Goal: Find specific page/section: Find specific page/section

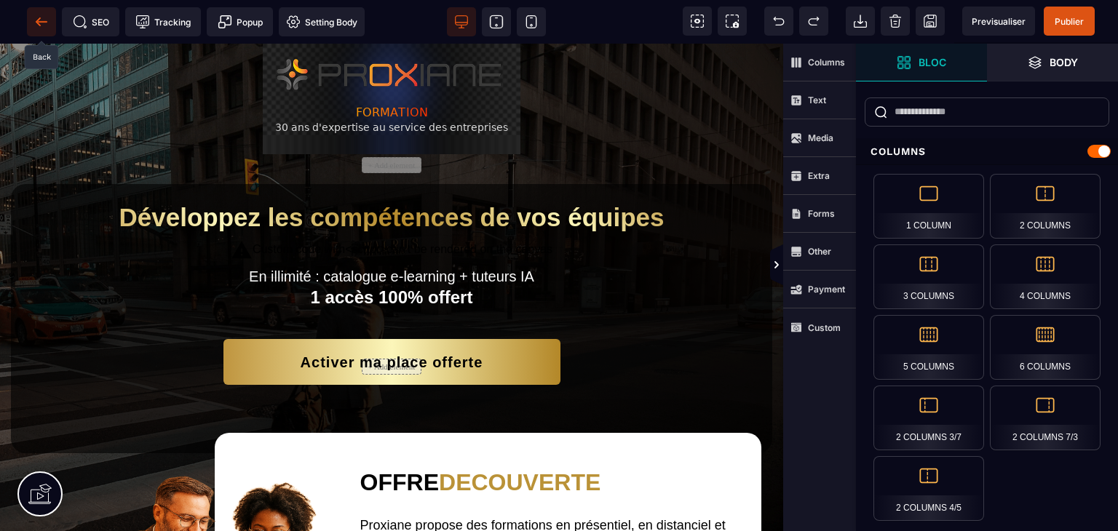
click at [44, 20] on icon at bounding box center [41, 22] width 15 height 15
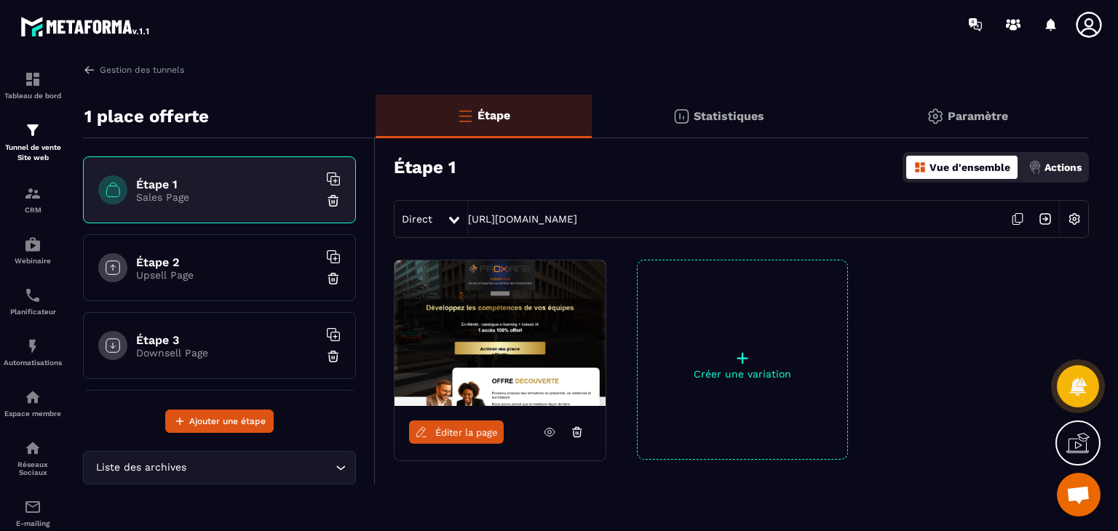
click at [1016, 220] on icon at bounding box center [1018, 219] width 28 height 28
click at [25, 81] on img at bounding box center [32, 79] width 17 height 17
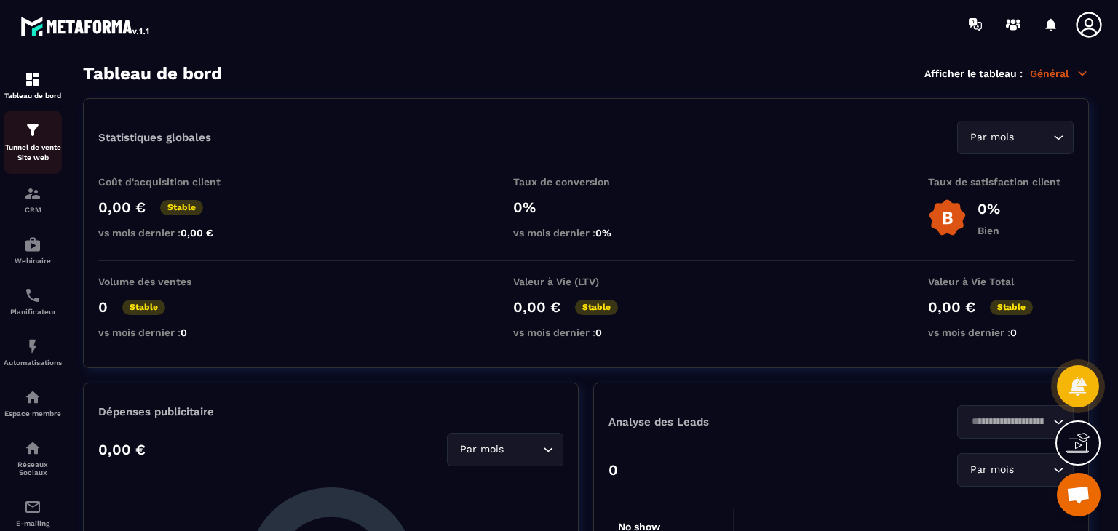
click at [28, 143] on p "Tunnel de vente Site web" at bounding box center [33, 153] width 58 height 20
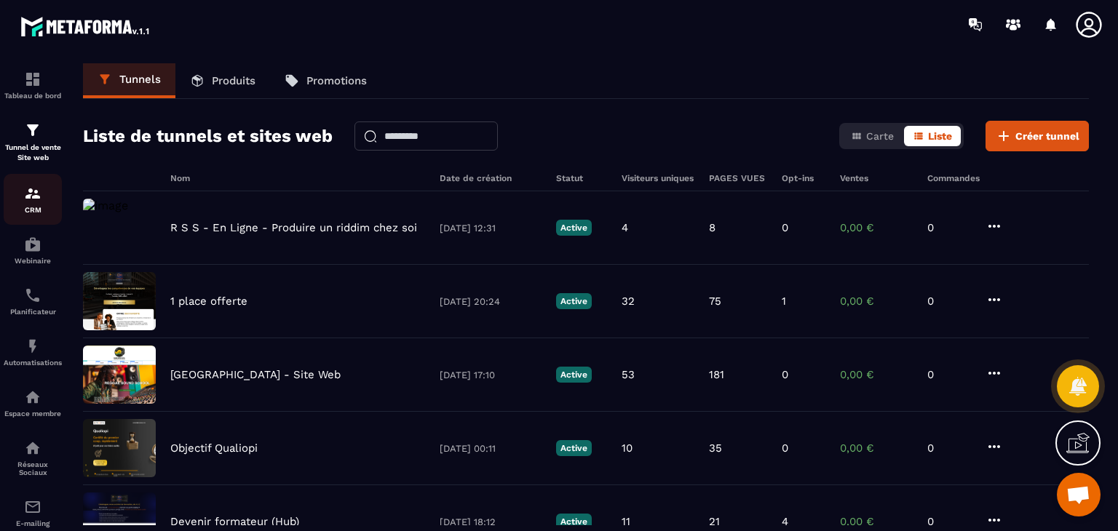
click at [36, 184] on link "CRM" at bounding box center [33, 199] width 58 height 51
